Goal: Find contact information: Find contact information

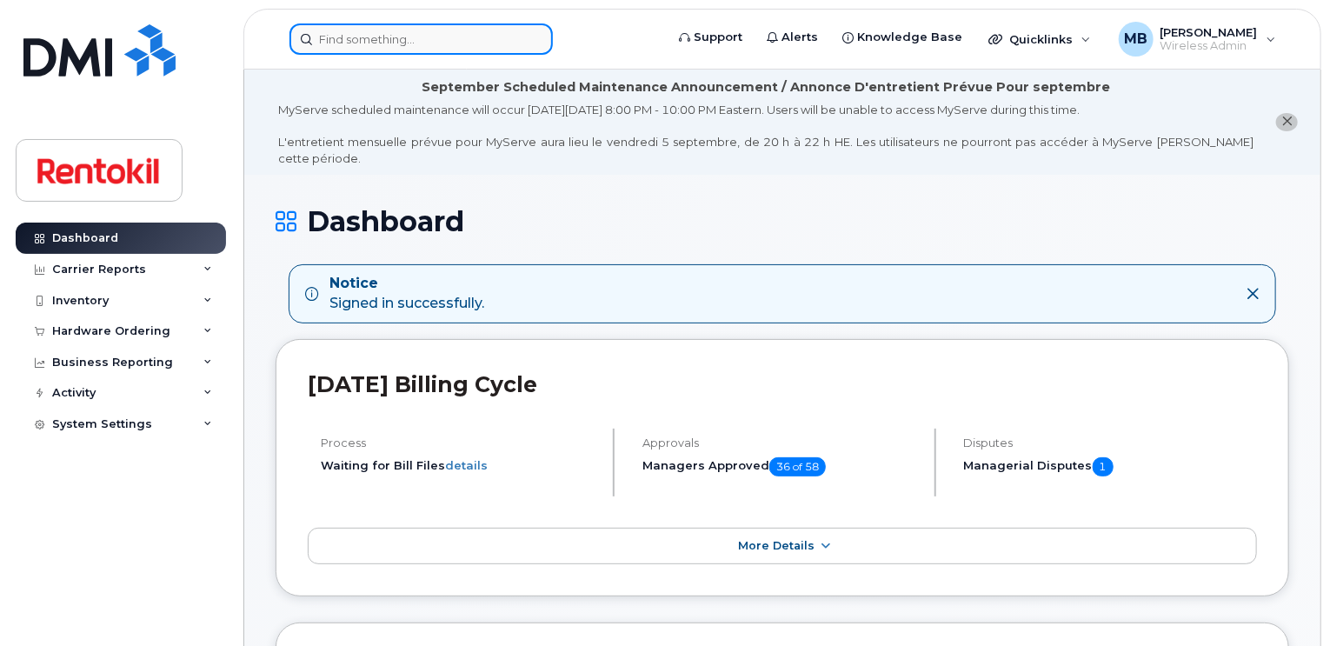
click at [398, 40] on input at bounding box center [421, 38] width 263 height 31
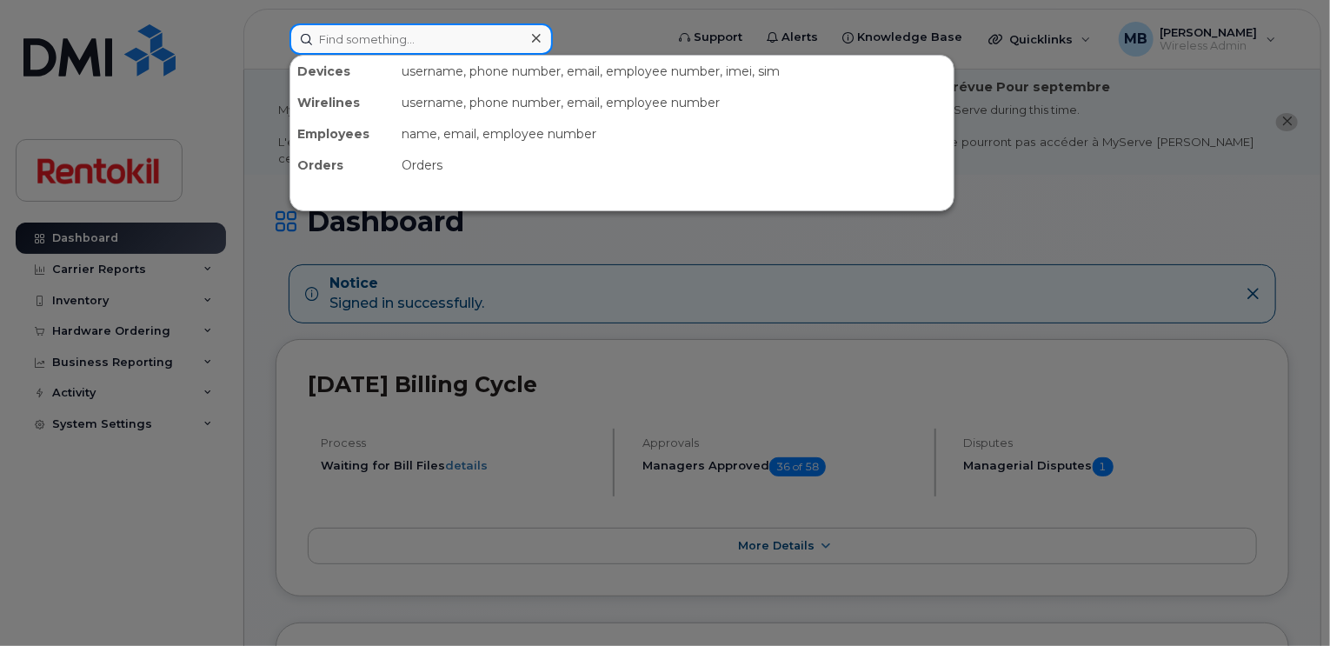
paste input "351617736553666"
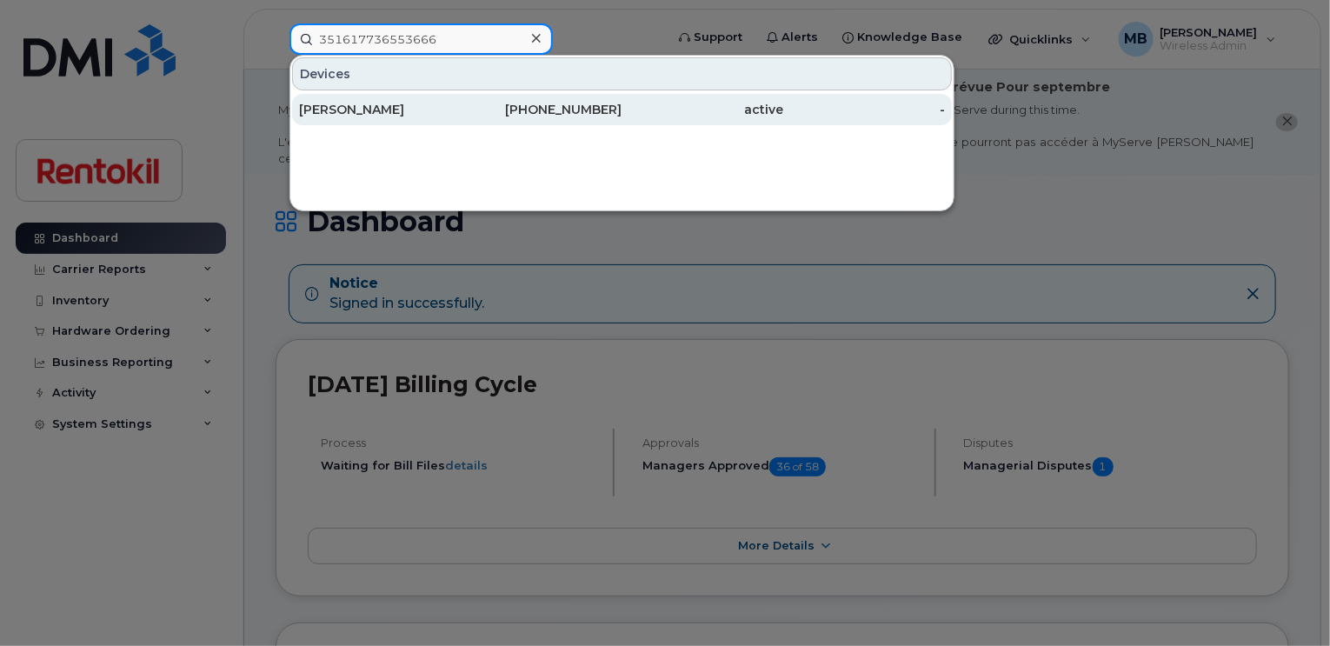
type input "351617736553666"
click at [392, 106] on div "April Beaurivage" at bounding box center [380, 109] width 162 height 17
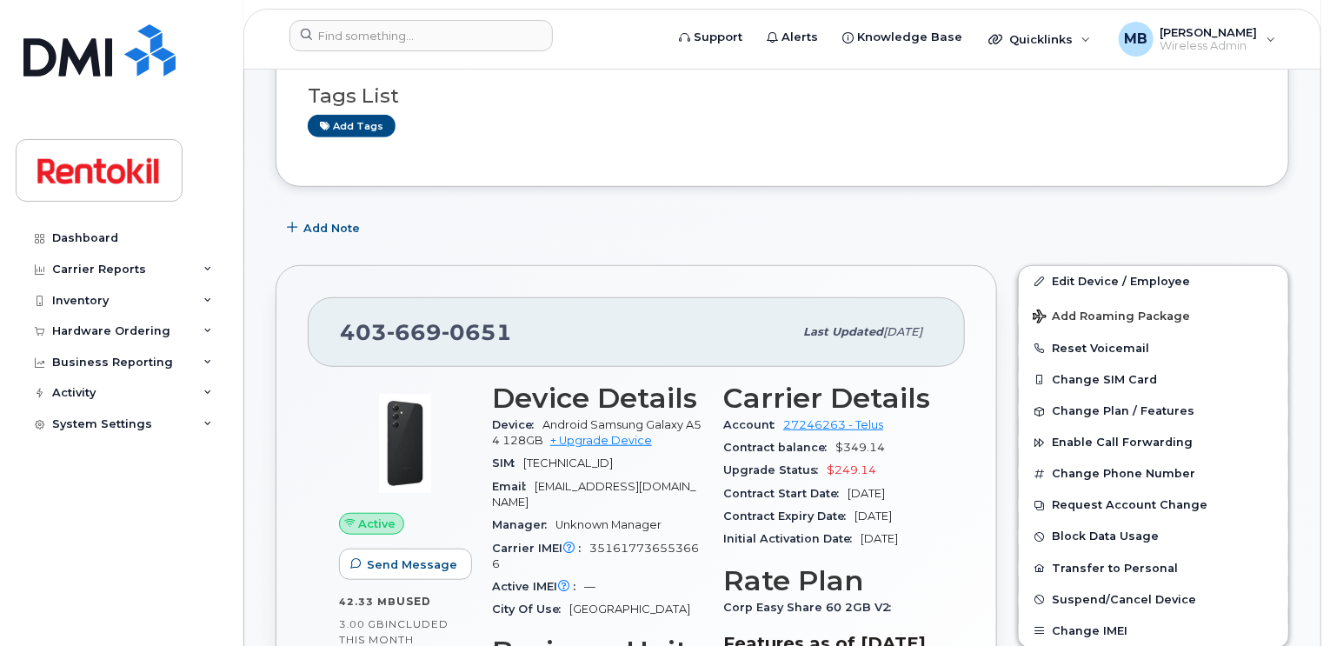
scroll to position [420, 0]
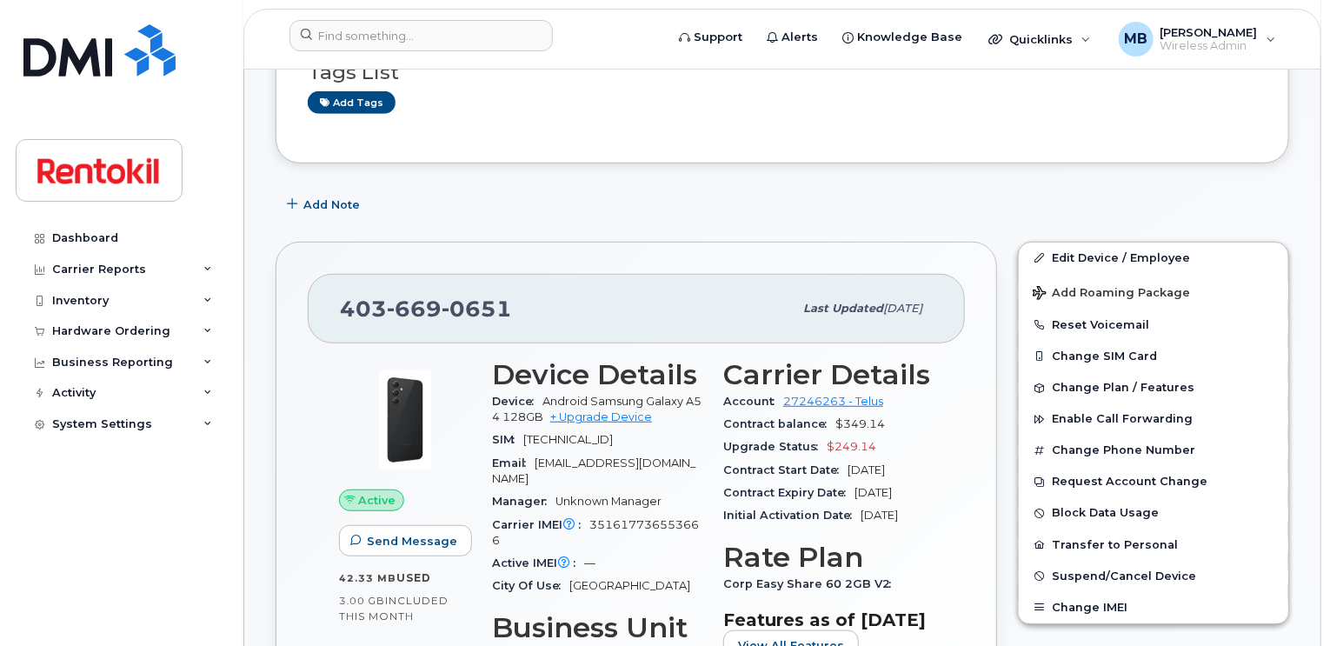
click at [392, 296] on span "669" at bounding box center [414, 309] width 55 height 26
copy span "403 669 0651"
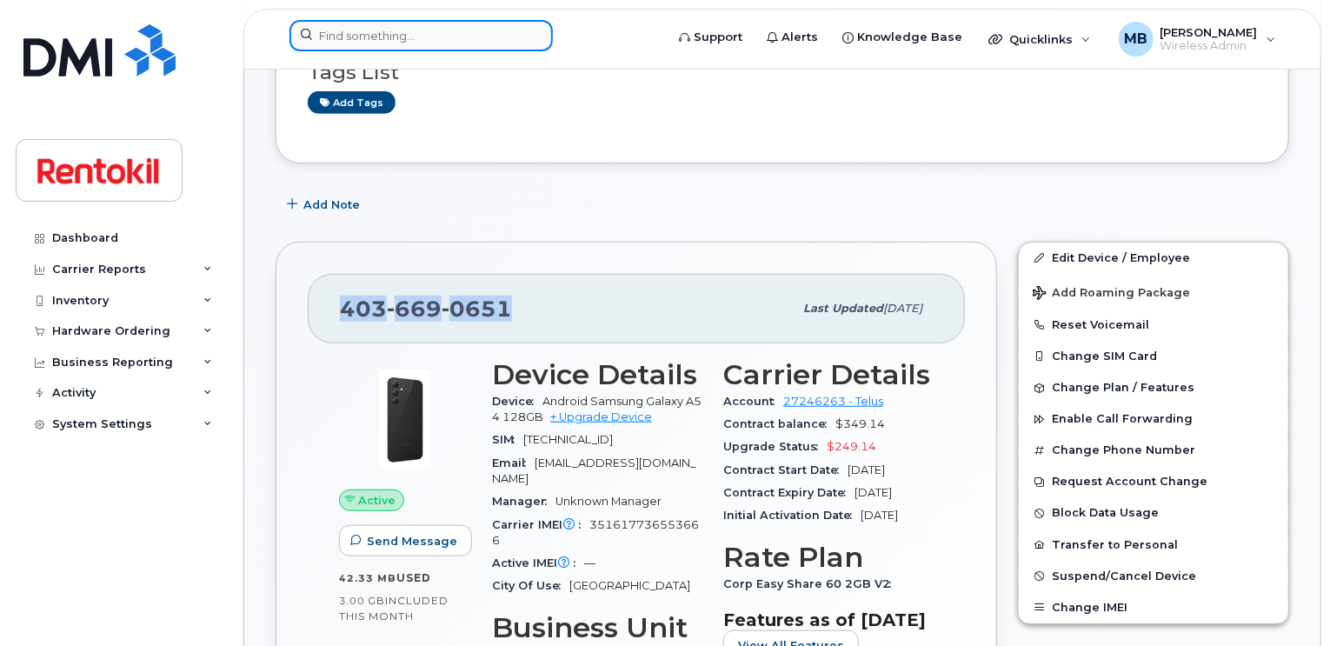
click at [526, 39] on div at bounding box center [421, 35] width 263 height 31
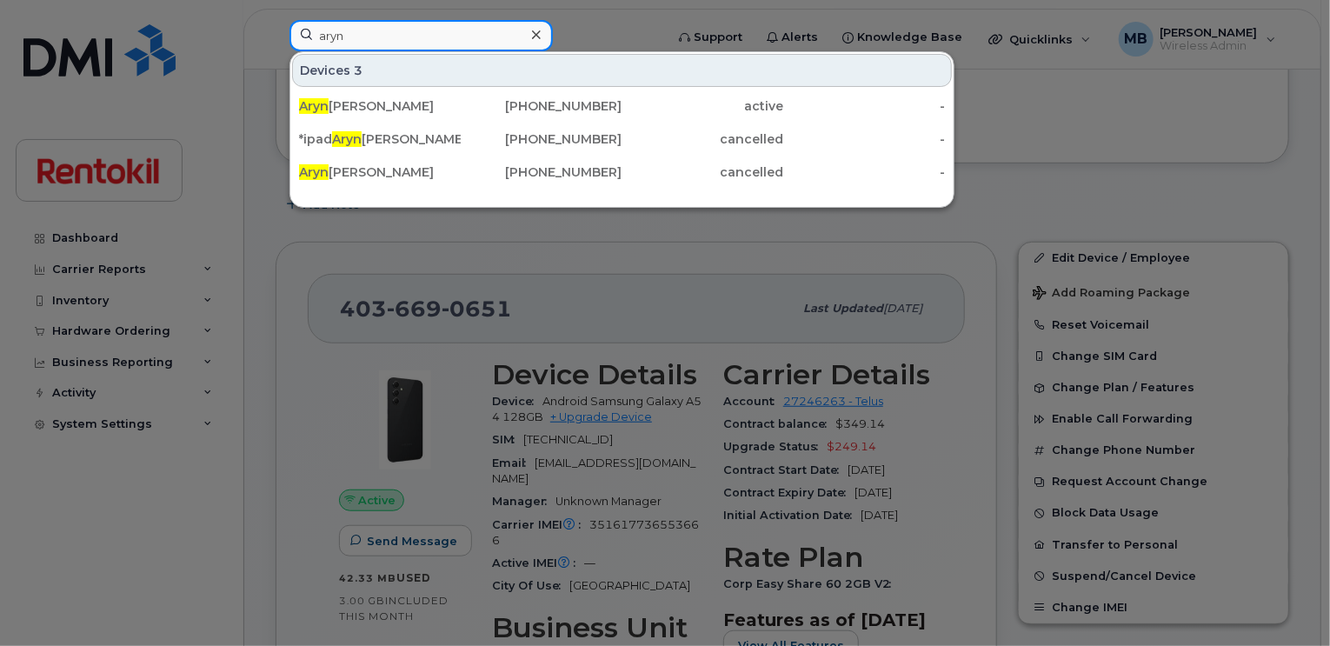
type input "aryn"
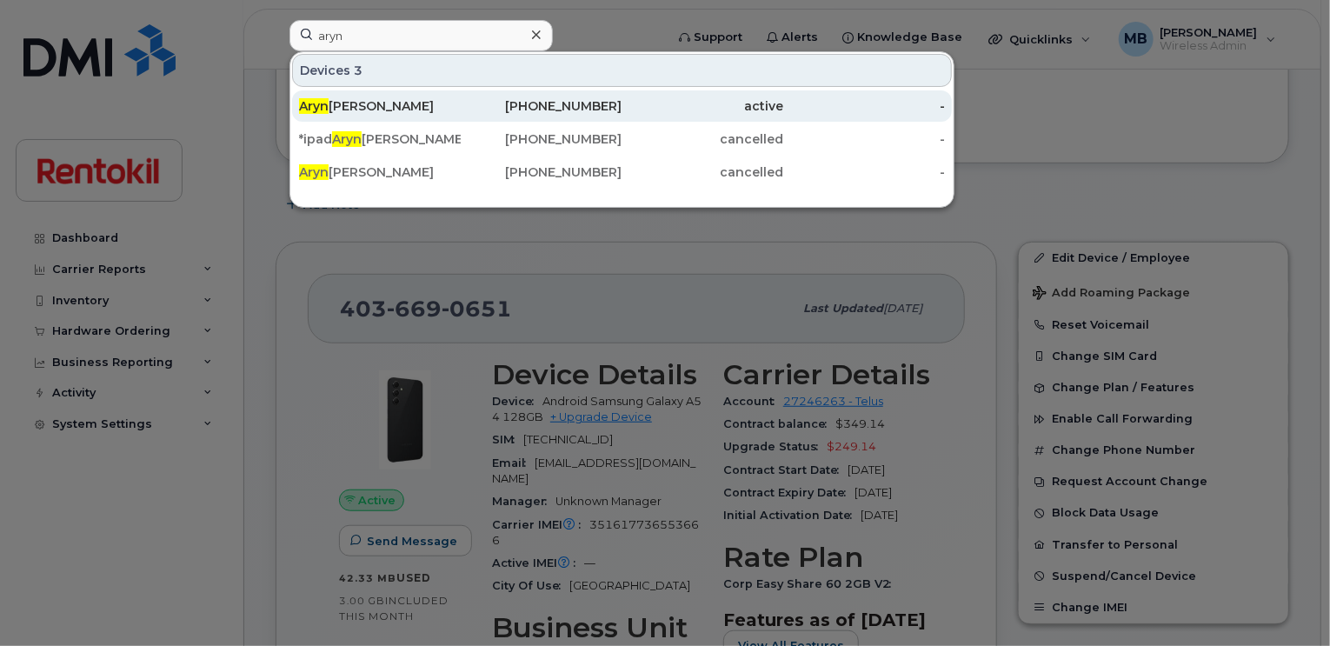
click at [531, 101] on div "780-690-8987" at bounding box center [542, 105] width 162 height 17
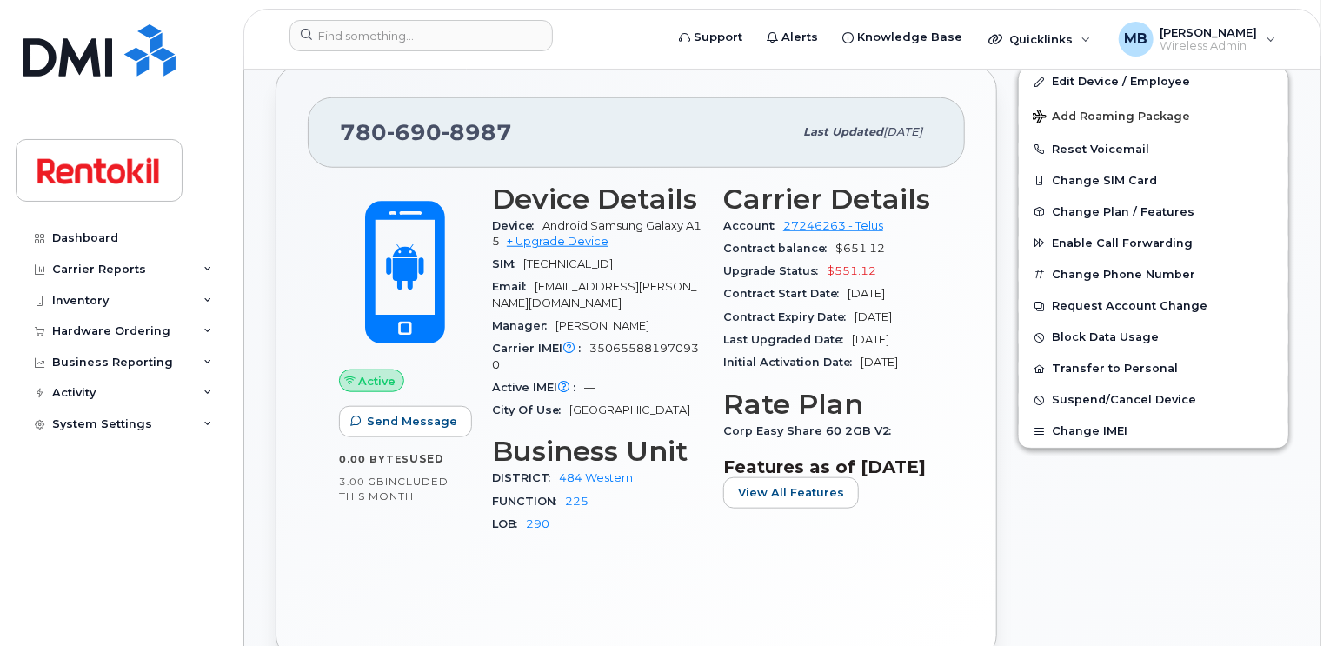
scroll to position [657, 0]
